Goal: Find contact information: Find contact information

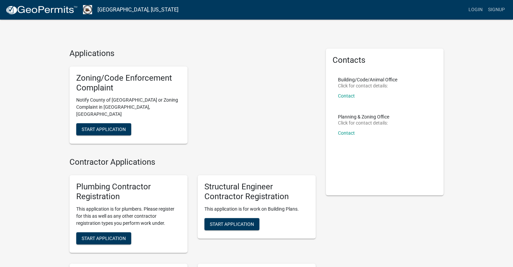
click at [433, 84] on li "Building/Code/Animal Office Click for contact details: Contact View contact info" at bounding box center [385, 90] width 105 height 37
click at [348, 94] on link "Contact" at bounding box center [346, 95] width 17 height 5
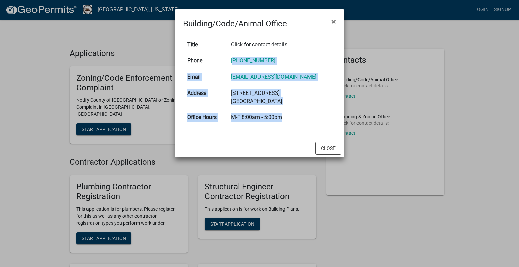
drag, startPoint x: 298, startPoint y: 118, endPoint x: 248, endPoint y: 64, distance: 73.5
click at [241, 62] on tbody "Title Click for contact details: Phone [PHONE_NUMBER] Email [EMAIL_ADDRESS][DOM…" at bounding box center [259, 80] width 153 height 89
copy tbody "[PHONE_NUMBER] Email [EMAIL_ADDRESS][DOMAIN_NAME] Address [STREET_ADDRESS] Offi…"
click at [334, 21] on span "×" at bounding box center [333, 21] width 4 height 9
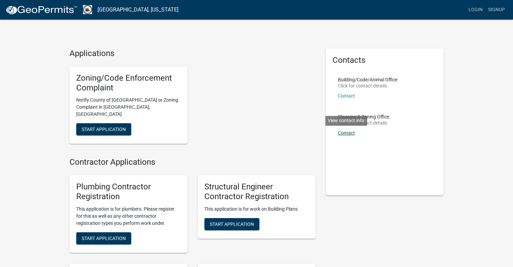
click at [346, 134] on link "Contact" at bounding box center [346, 132] width 17 height 5
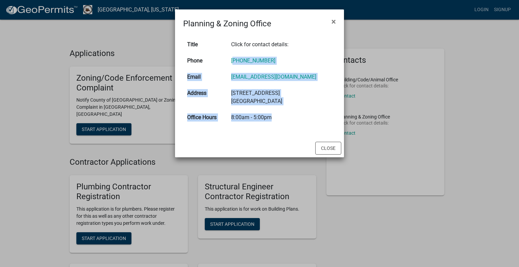
drag, startPoint x: 288, startPoint y: 117, endPoint x: 241, endPoint y: 61, distance: 73.4
click at [241, 61] on tbody "Title Click for contact details: Phone [PHONE_NUMBER] Email [EMAIL_ADDRESS][DOM…" at bounding box center [259, 80] width 153 height 89
copy tbody "[PHONE_NUMBER] Email [EMAIL_ADDRESS][DOMAIN_NAME] Address [STREET_ADDRESS] Offi…"
click at [330, 147] on button "Close" at bounding box center [328, 148] width 26 height 13
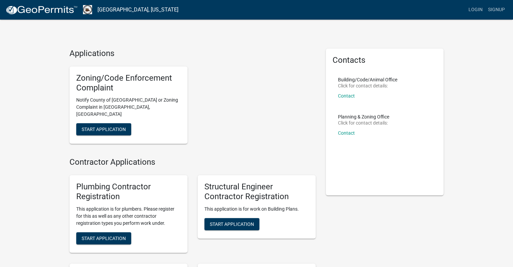
click at [281, 91] on div "Zoning/Code Enforcement Complaint Notify County of Nuisance or Zoning Complaint…" at bounding box center [192, 105] width 257 height 88
click at [98, 123] on button "Start Application" at bounding box center [103, 129] width 55 height 12
